Goal: Task Accomplishment & Management: Manage account settings

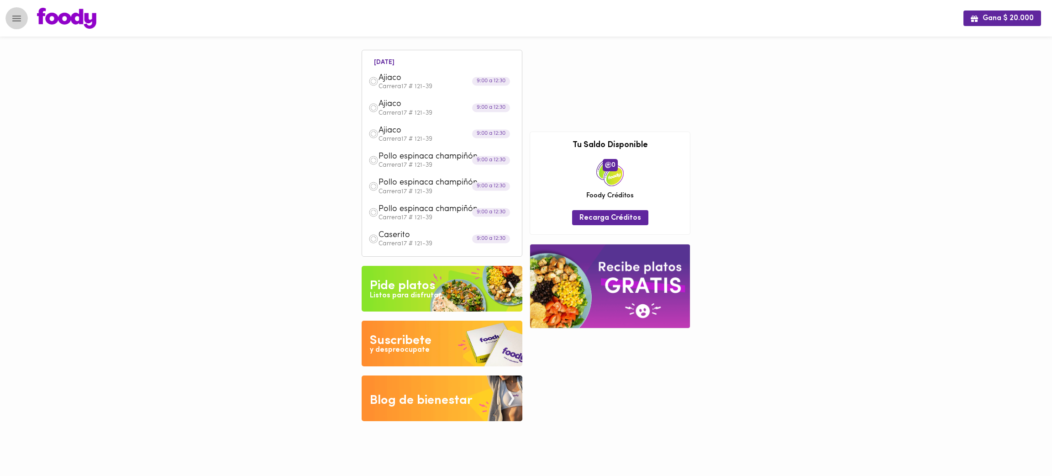
click at [17, 15] on icon "Menu" at bounding box center [16, 18] width 11 height 11
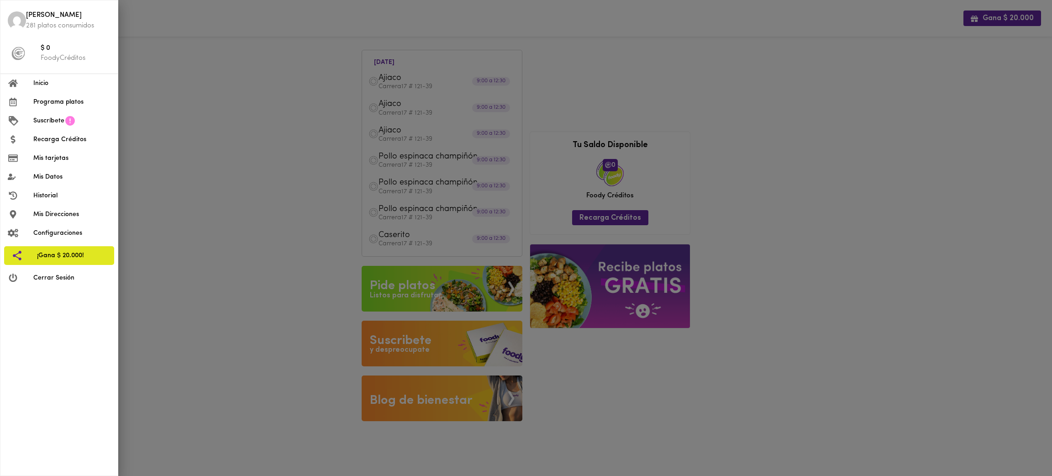
click at [57, 281] on span "Cerrar Sesión" at bounding box center [71, 278] width 77 height 10
